Goal: Find specific page/section: Find specific page/section

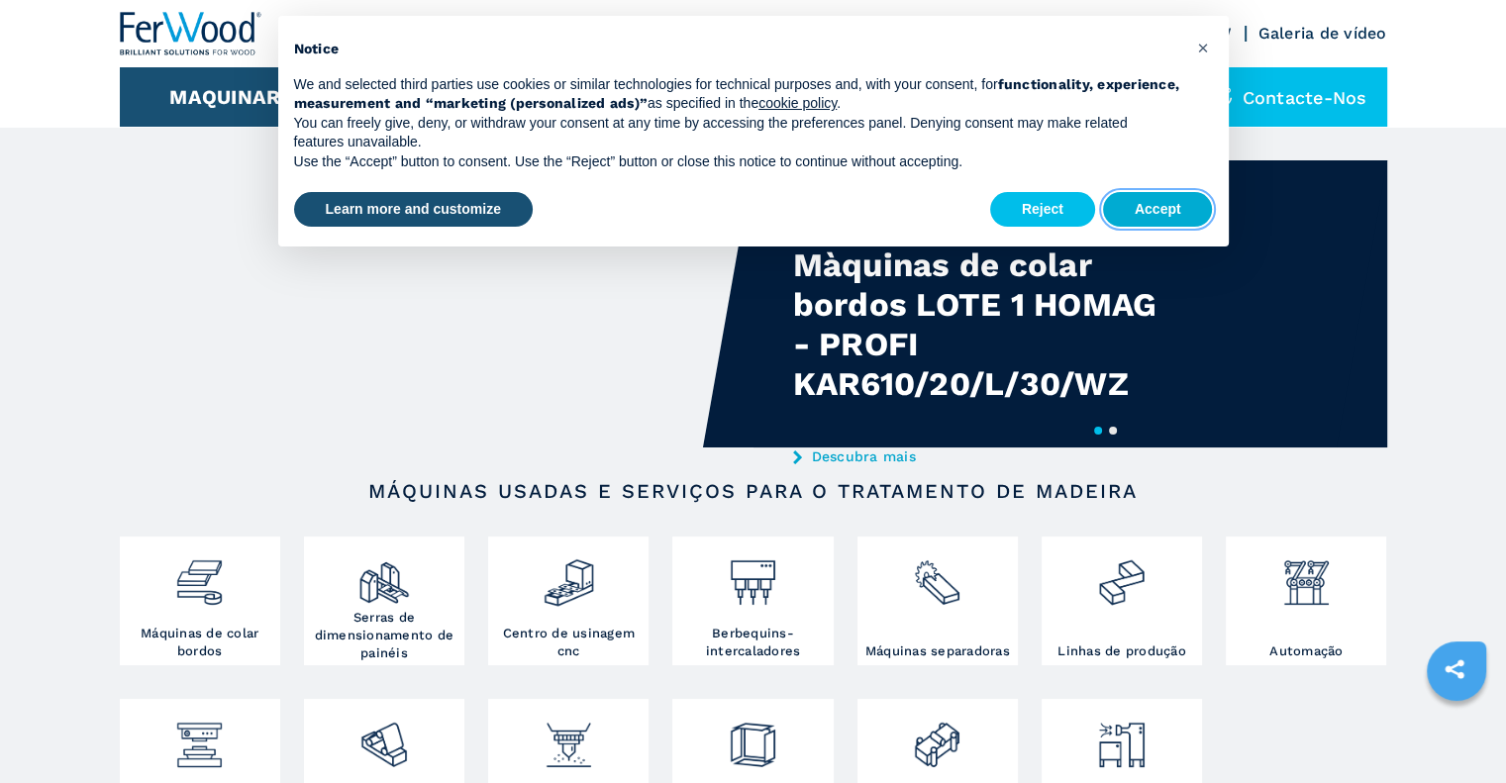
click at [1160, 211] on button "Accept" at bounding box center [1158, 210] width 110 height 36
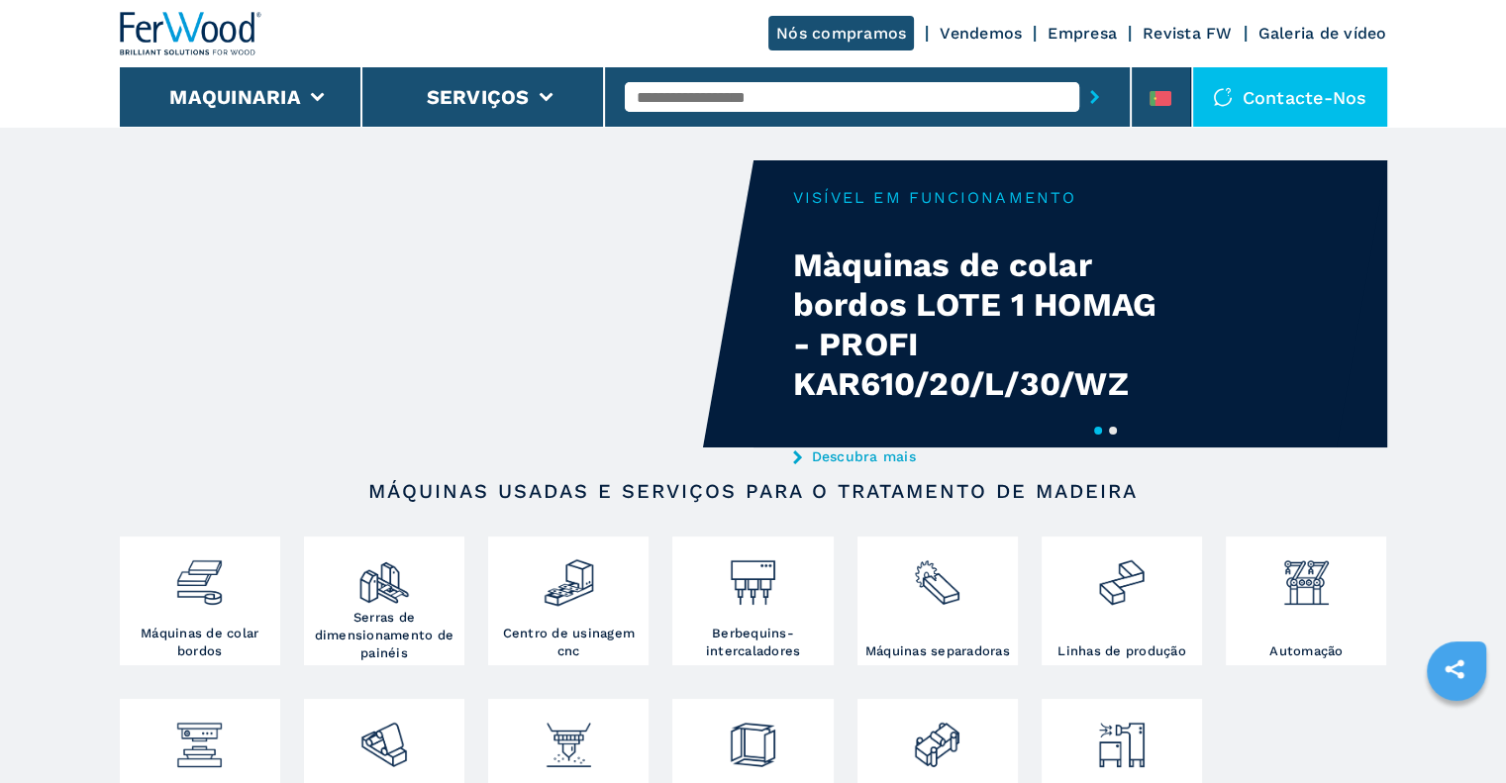
click at [798, 94] on input "text" at bounding box center [852, 97] width 454 height 30
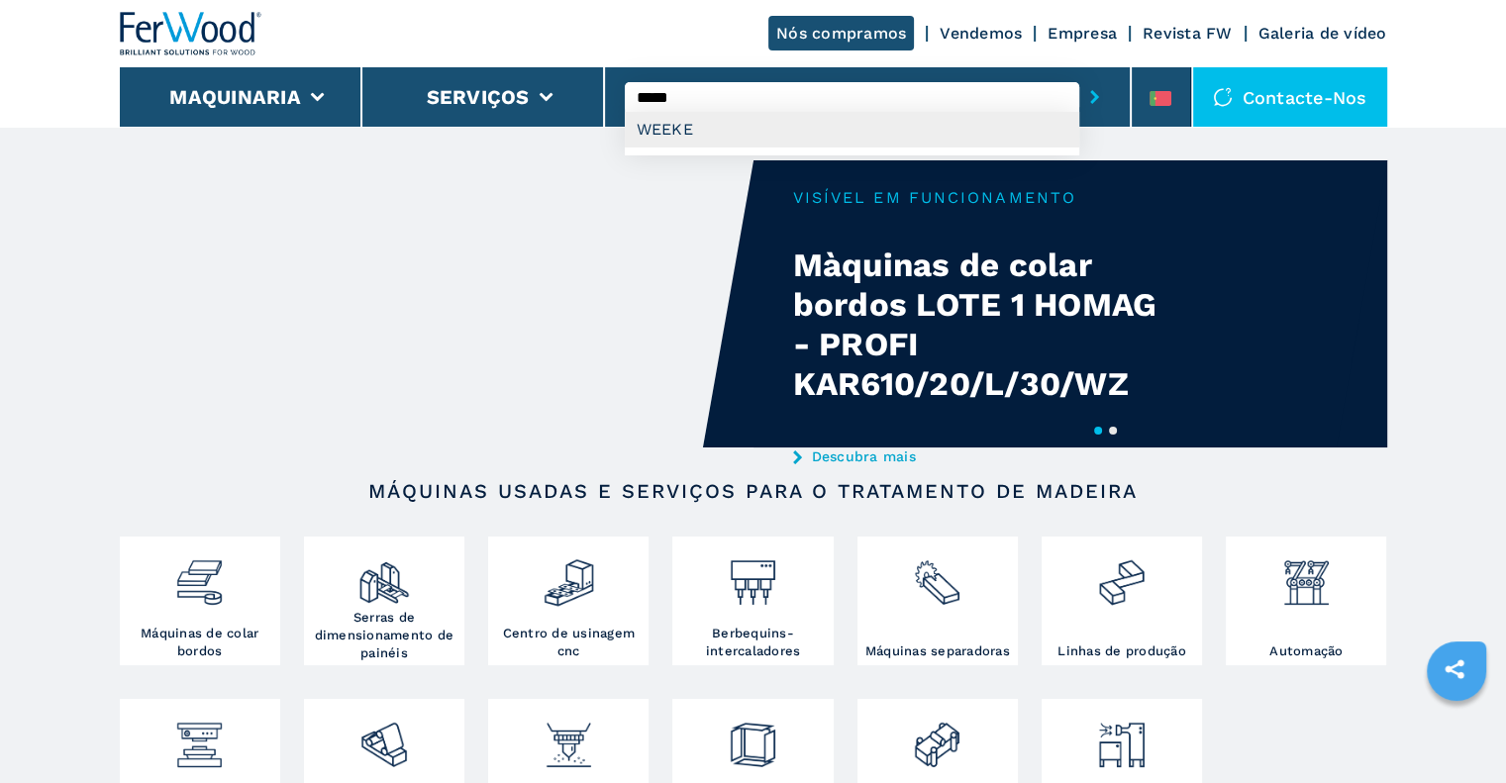
type input "*****"
click at [673, 121] on div "WEEKE" at bounding box center [852, 130] width 454 height 36
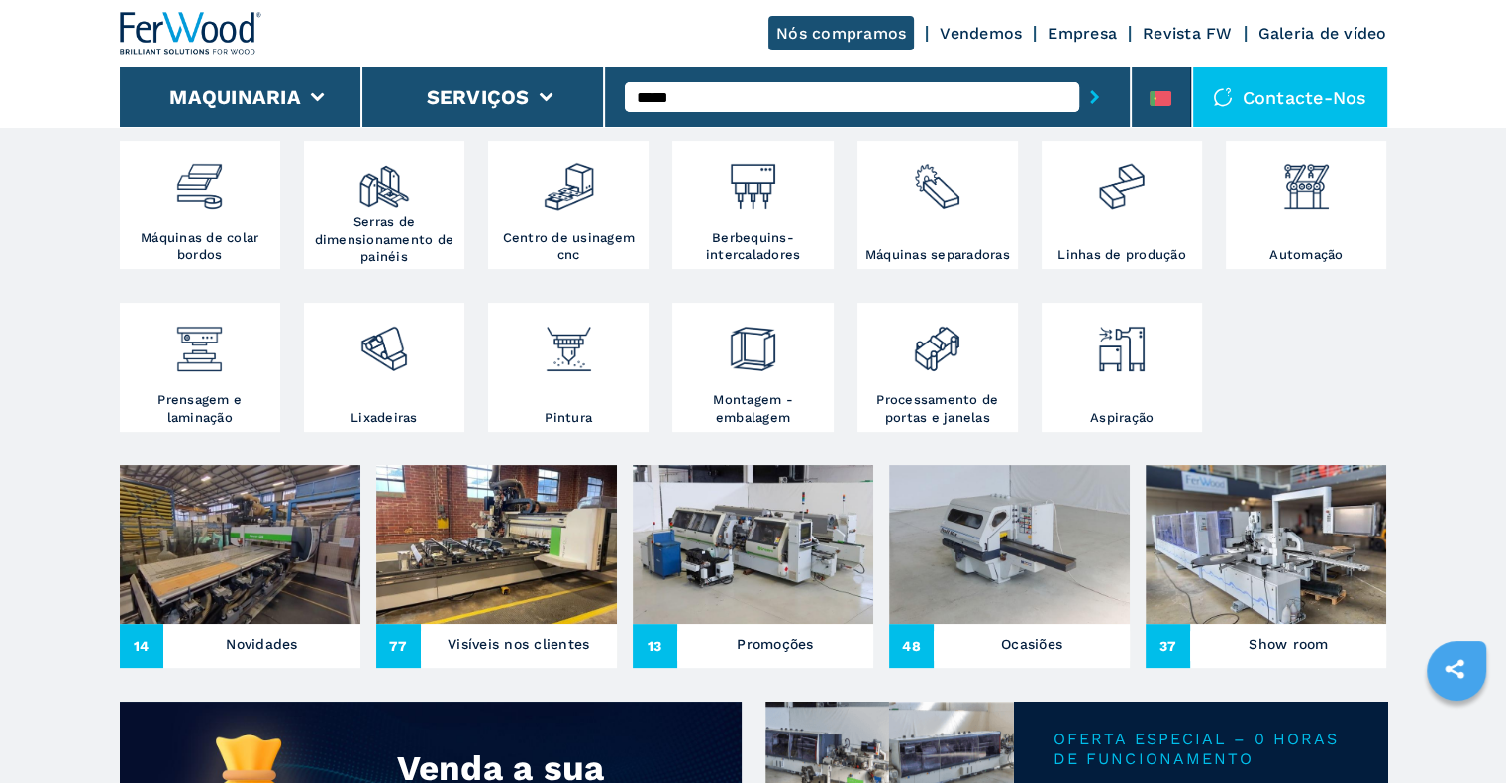
scroll to position [99, 0]
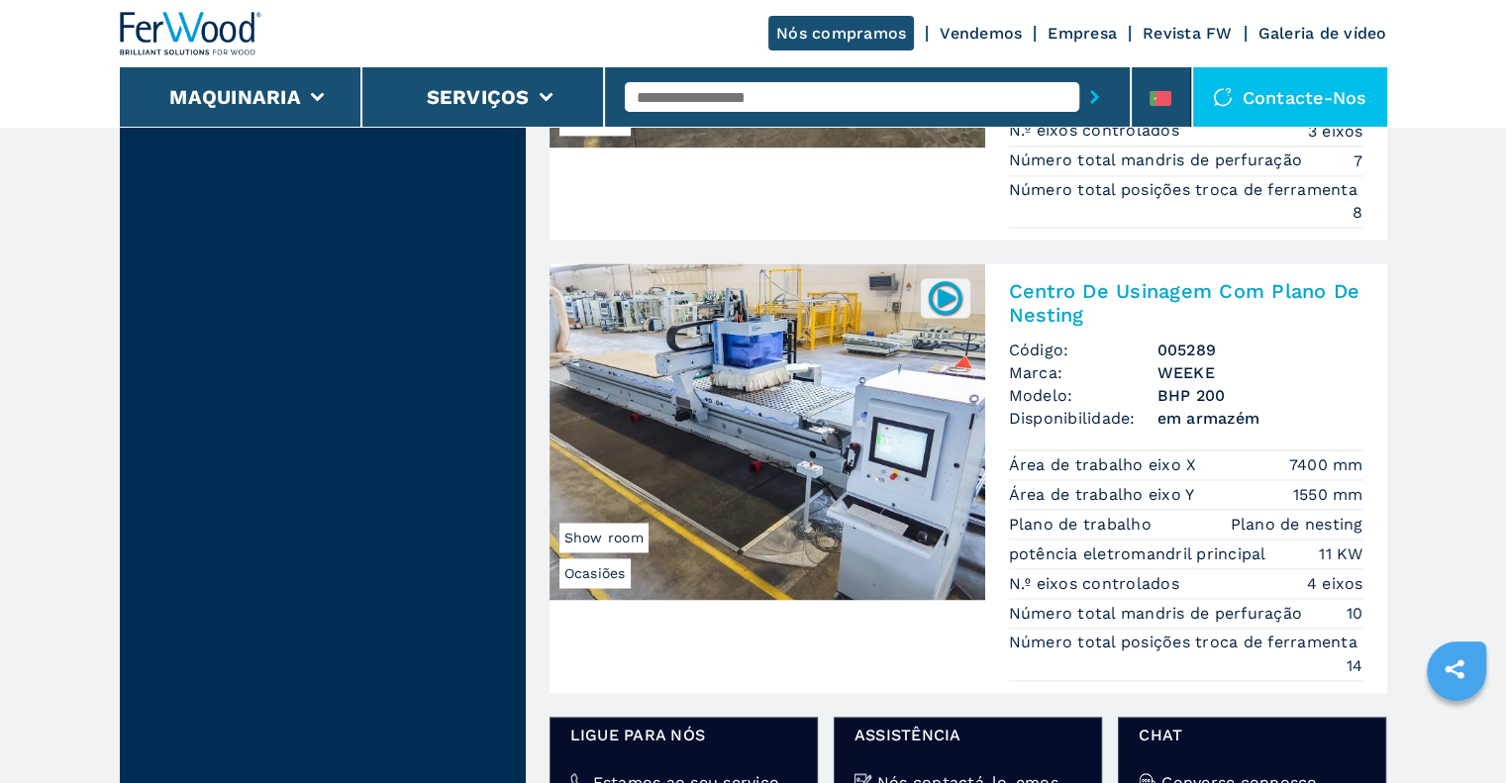
scroll to position [2871, 0]
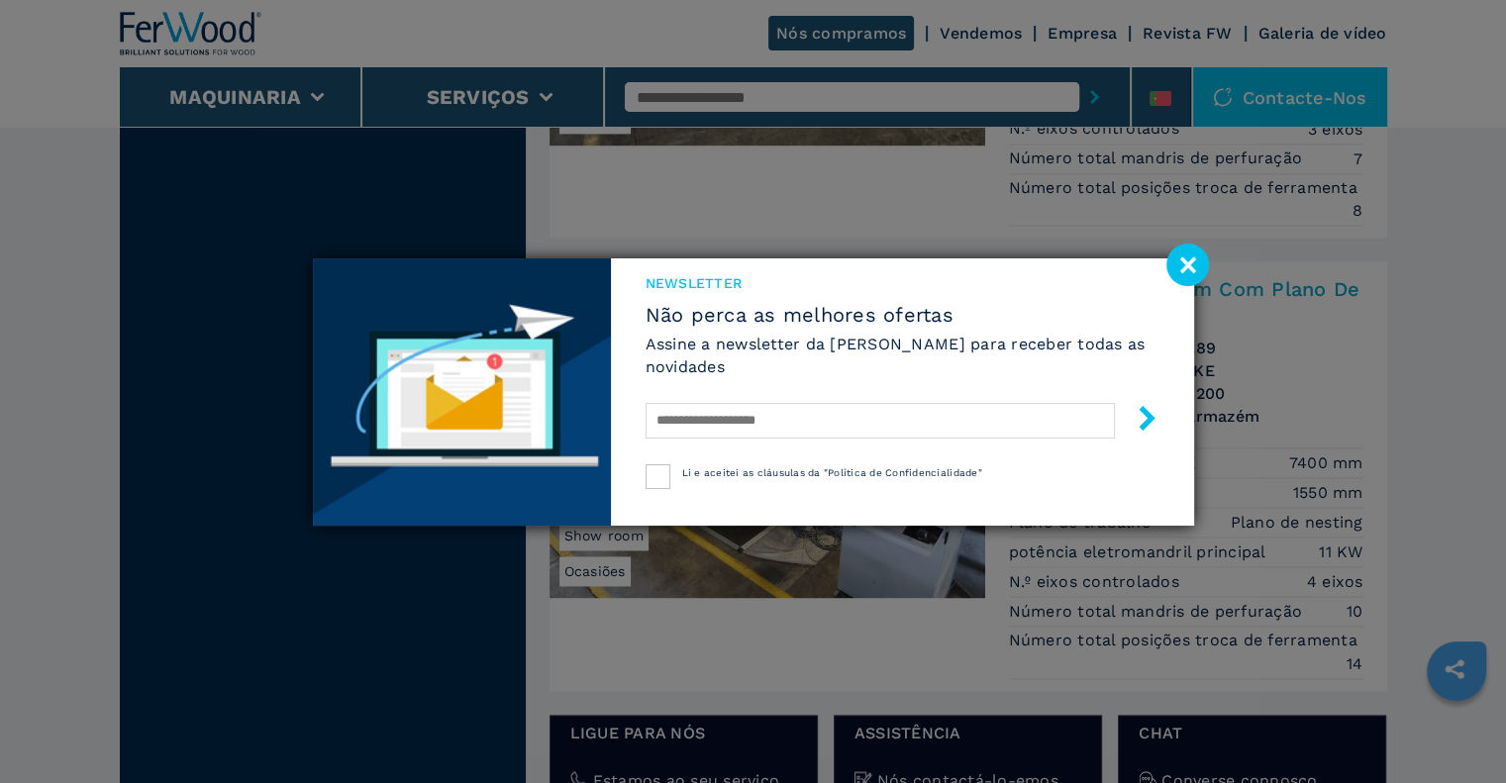
click at [1181, 264] on image at bounding box center [1187, 265] width 43 height 43
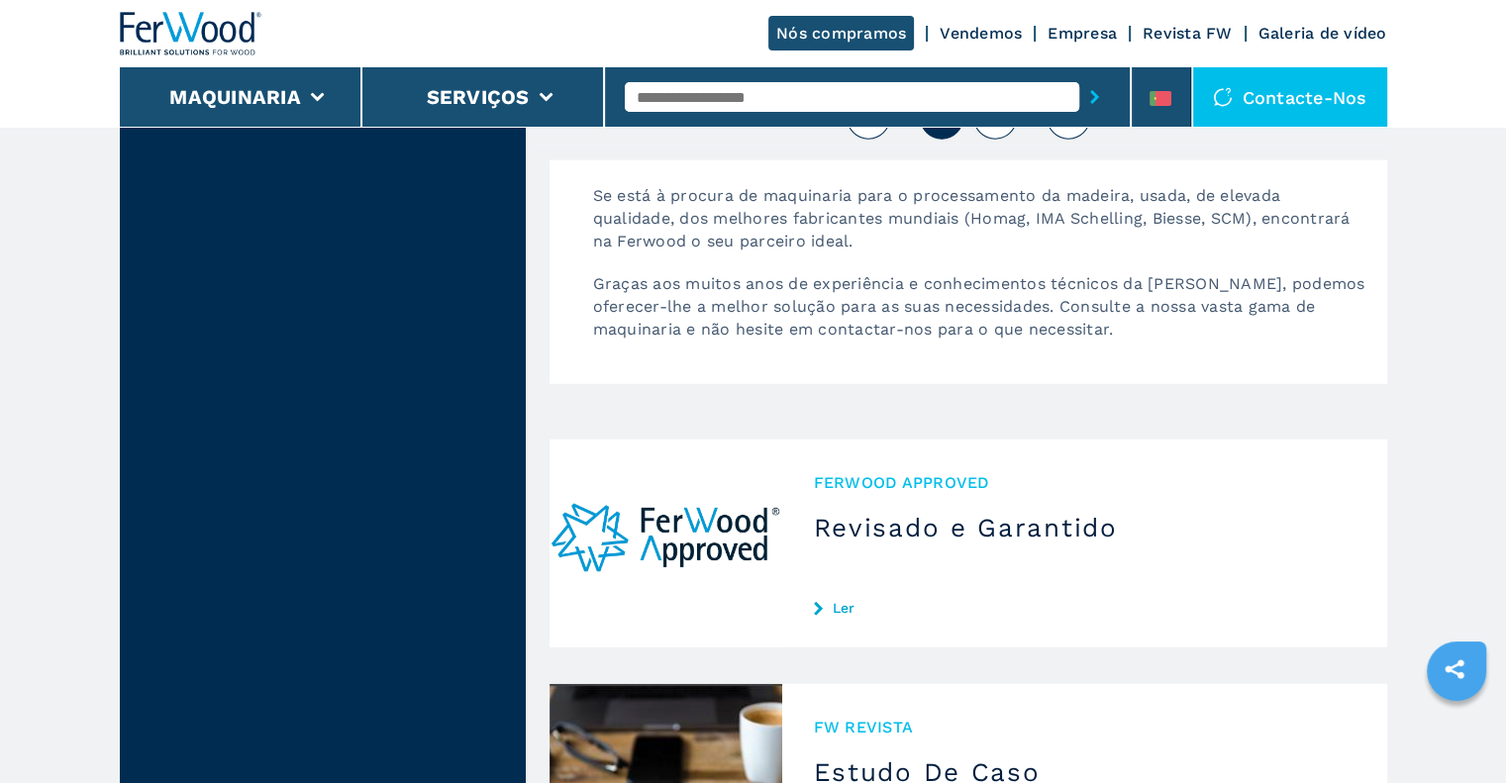
scroll to position [4851, 0]
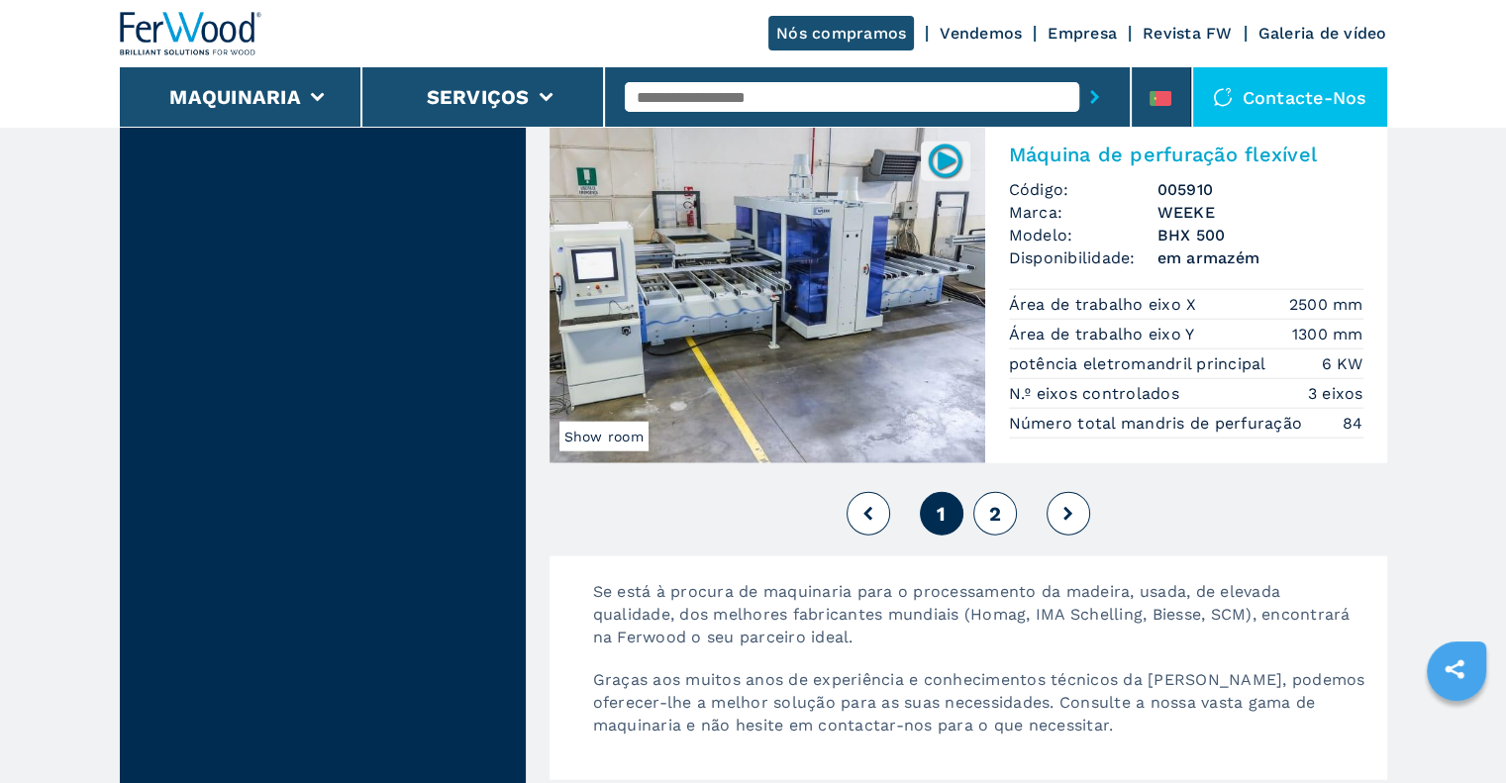
click at [991, 507] on span "2" at bounding box center [994, 514] width 12 height 24
select select
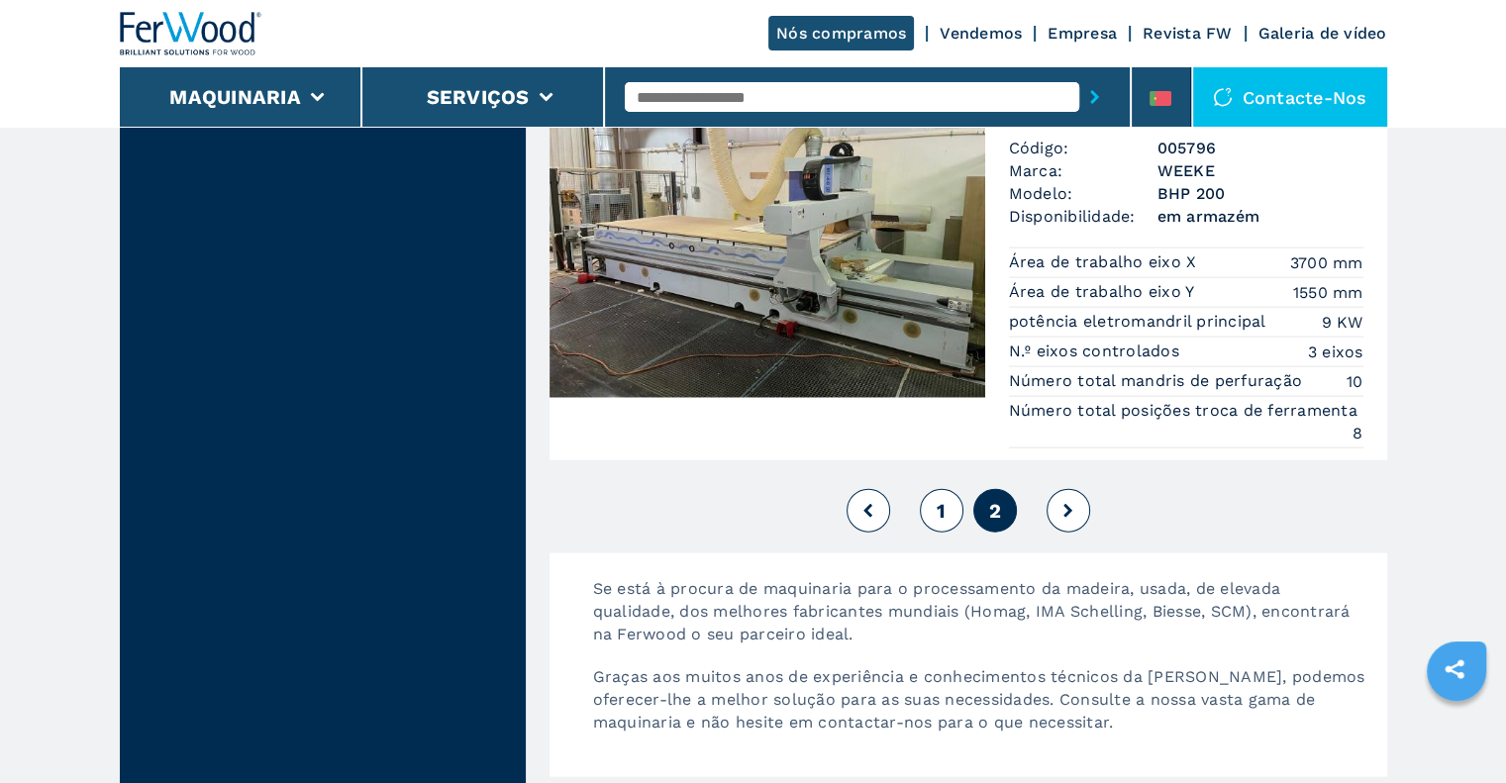
scroll to position [4455, 0]
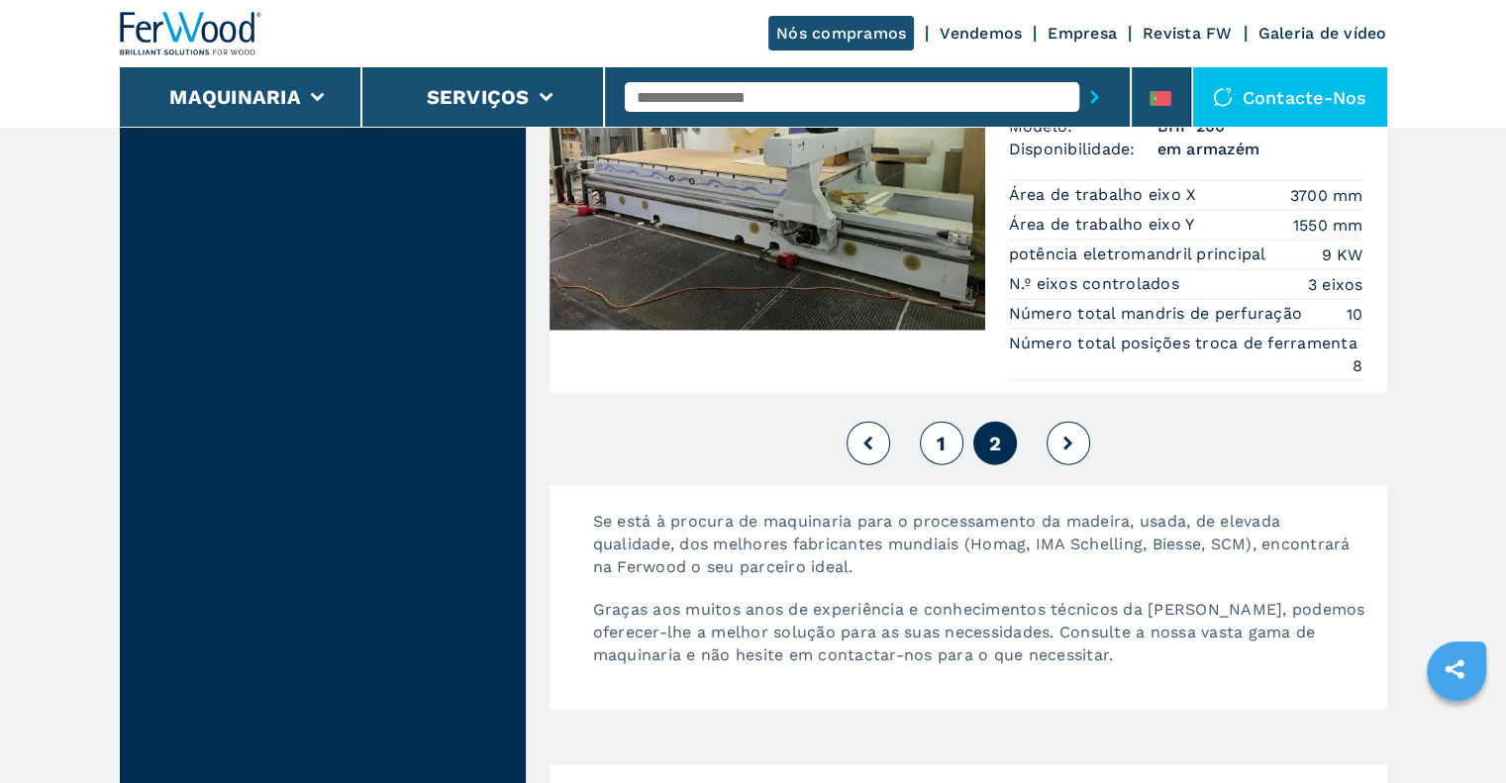
click at [943, 432] on span "1" at bounding box center [941, 444] width 9 height 24
